Goal: Check status: Check status

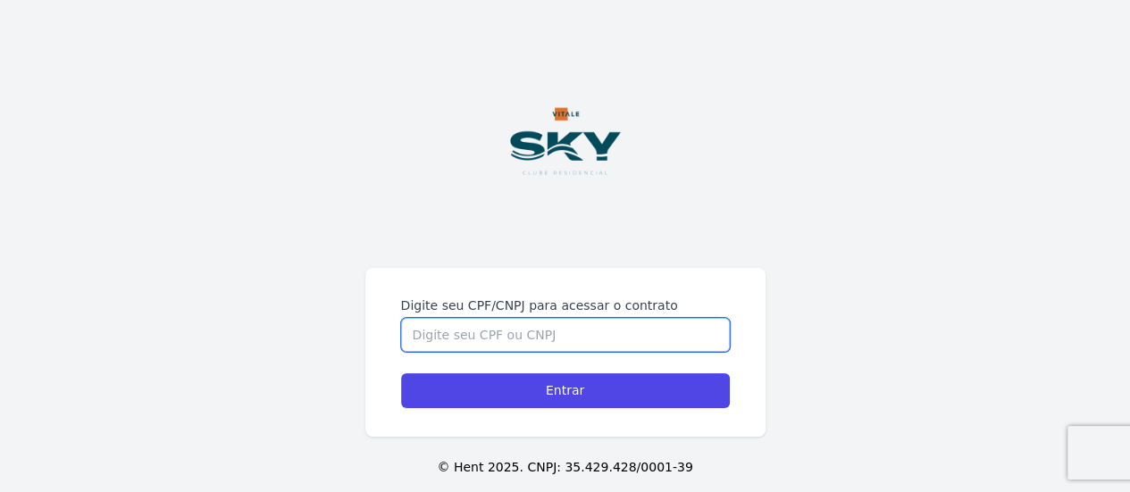
click at [519, 338] on input "Digite seu CPF/CNPJ para acessar o contrato" at bounding box center [565, 335] width 329 height 34
type input "16761646774"
click at [401, 373] on input "Entrar" at bounding box center [565, 390] width 329 height 35
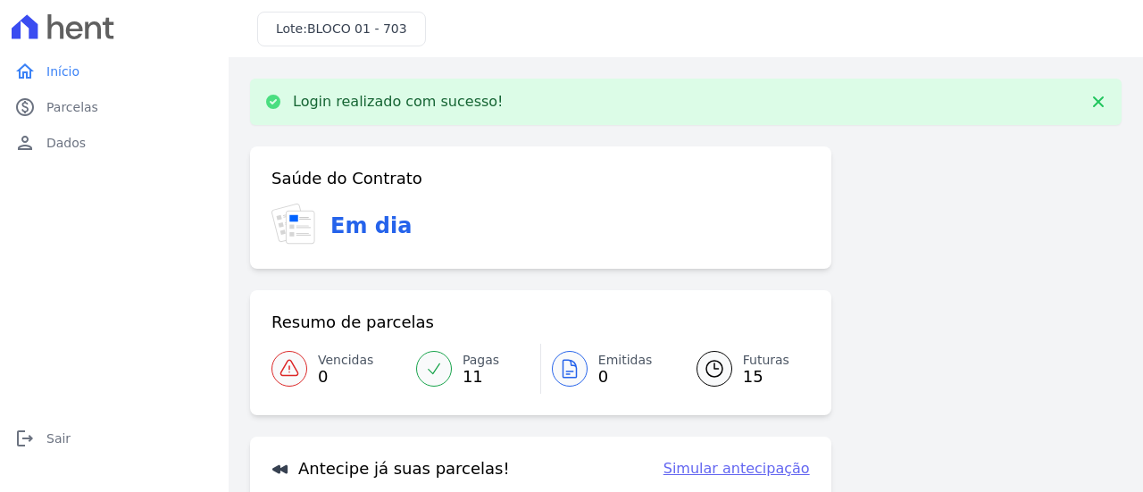
click at [755, 380] on span "15" at bounding box center [766, 377] width 46 height 14
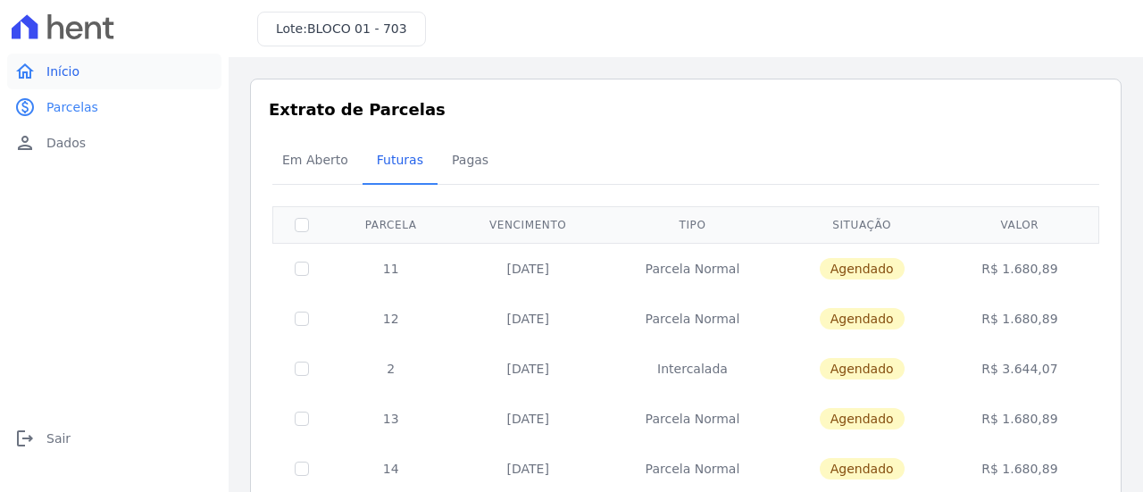
click at [69, 63] on span "Início" at bounding box center [62, 72] width 33 height 18
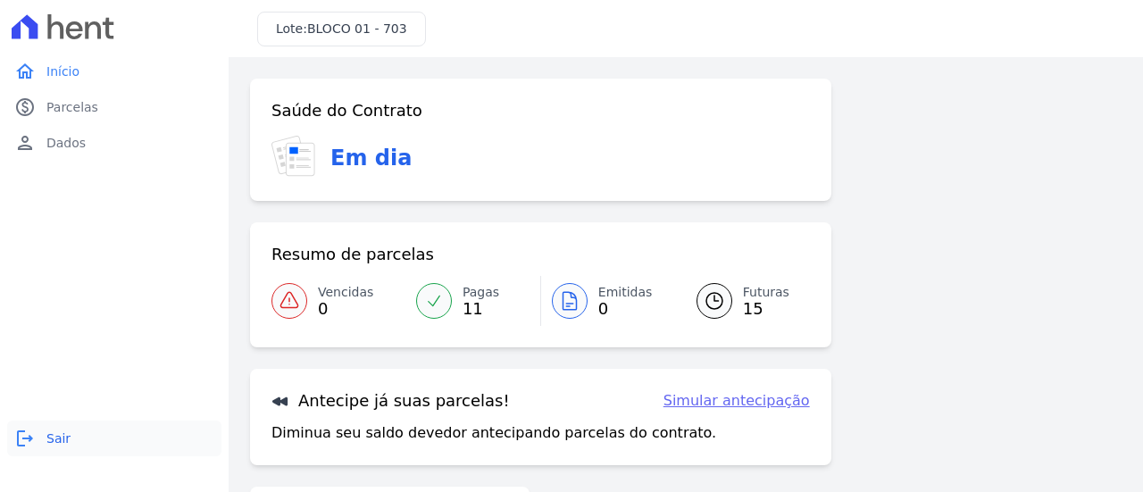
click at [67, 446] on span "Sair" at bounding box center [58, 439] width 24 height 18
